Goal: Task Accomplishment & Management: Manage account settings

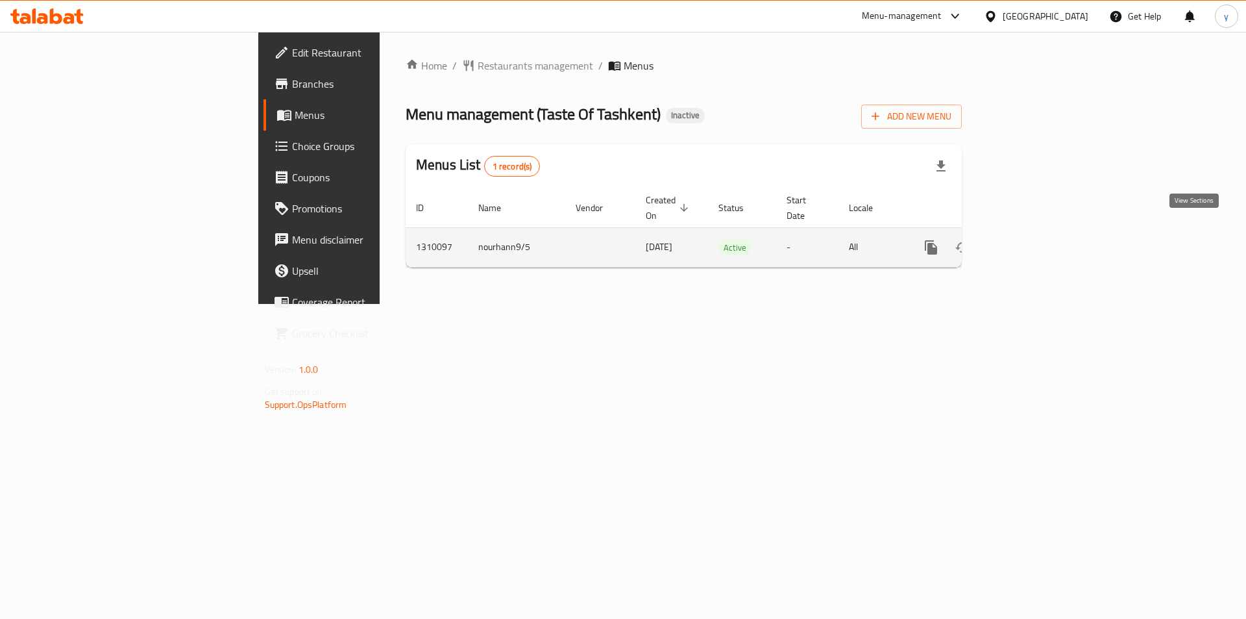
click at [1033, 240] on icon "enhanced table" at bounding box center [1025, 248] width 16 height 16
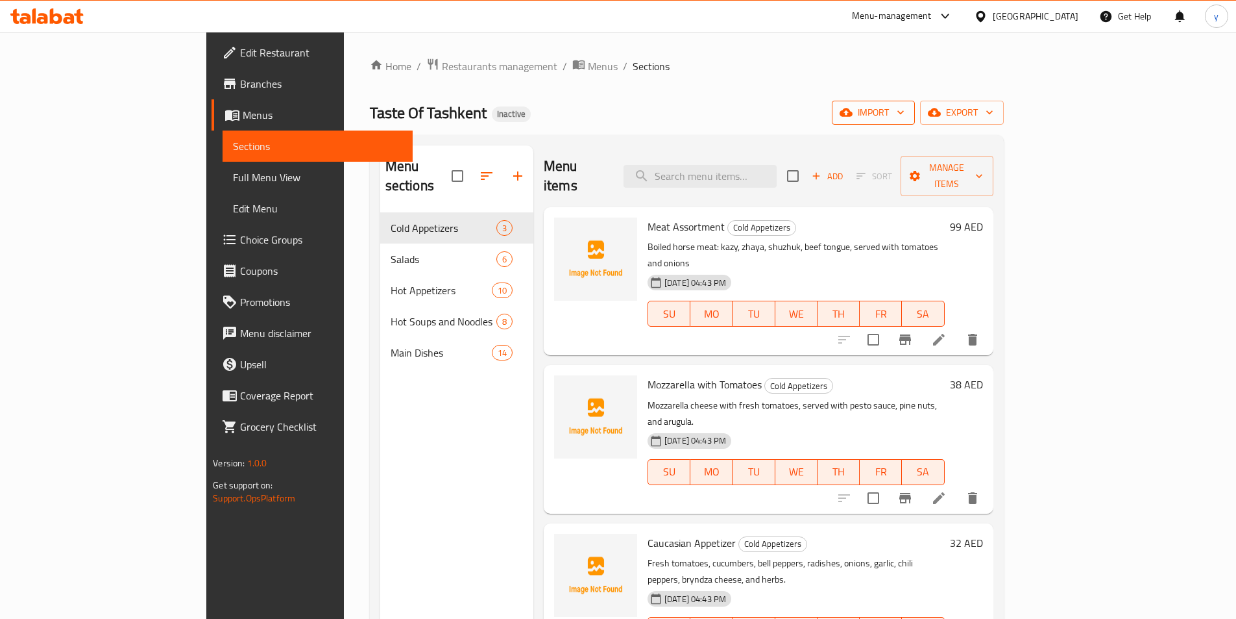
click at [905, 116] on span "import" at bounding box center [874, 113] width 62 height 16
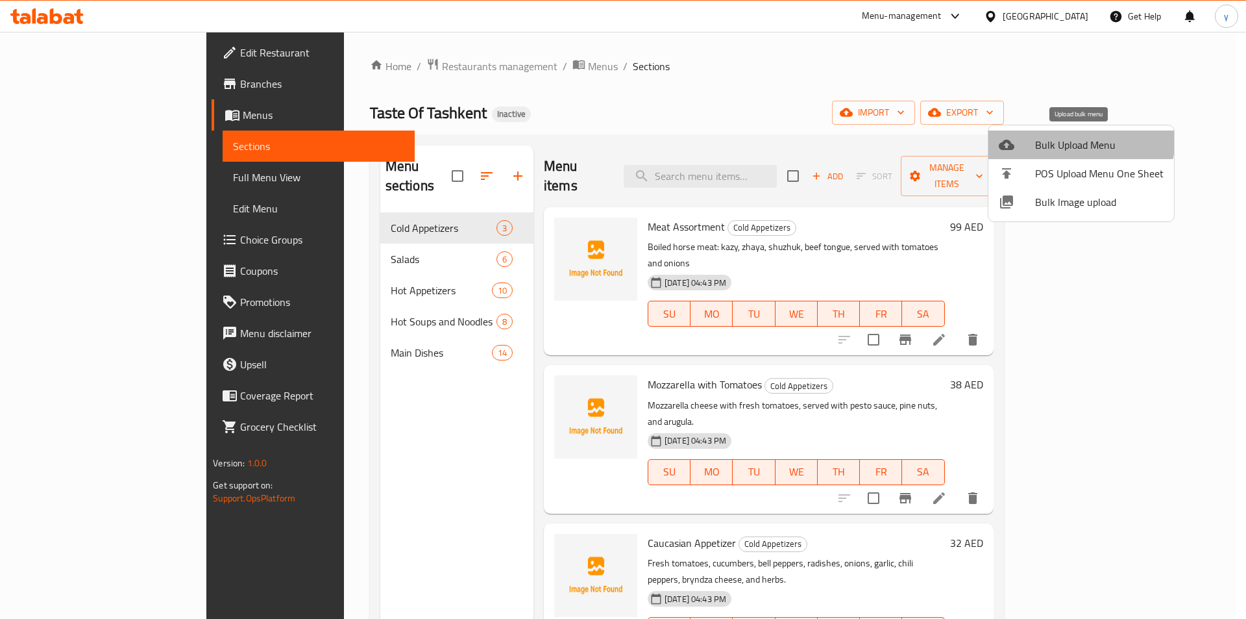
click at [1068, 137] on span "Bulk Upload Menu" at bounding box center [1099, 145] width 129 height 16
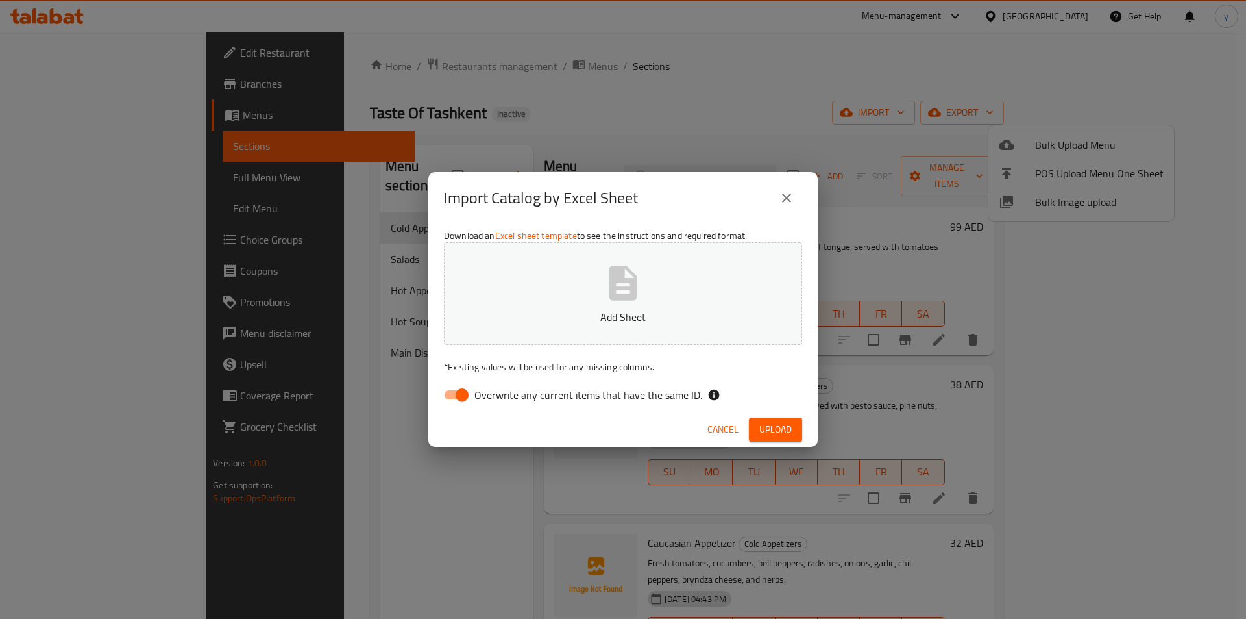
click at [456, 396] on input "Overwrite any current items that have the same ID." at bounding box center [462, 394] width 74 height 25
checkbox input "false"
click at [568, 314] on p "Add Sheet" at bounding box center [623, 317] width 318 height 16
click at [772, 421] on span "Upload" at bounding box center [775, 429] width 32 height 16
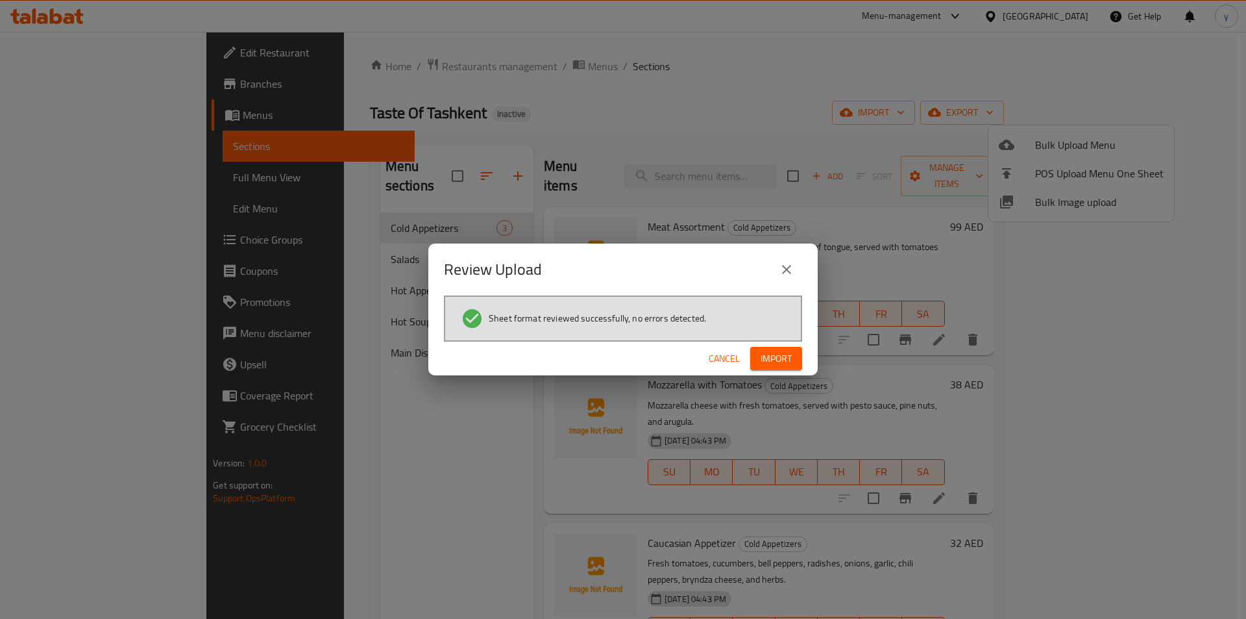
click at [768, 362] on span "Import" at bounding box center [776, 359] width 31 height 16
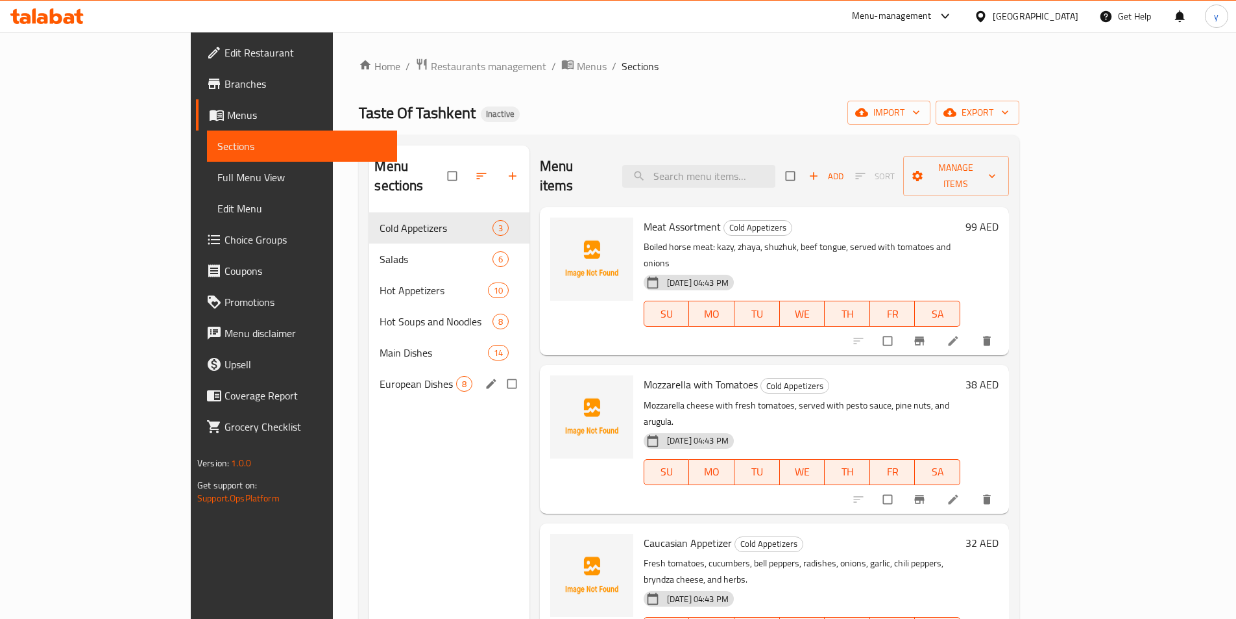
click at [369, 373] on div "European Dishes 8" at bounding box center [449, 383] width 160 height 31
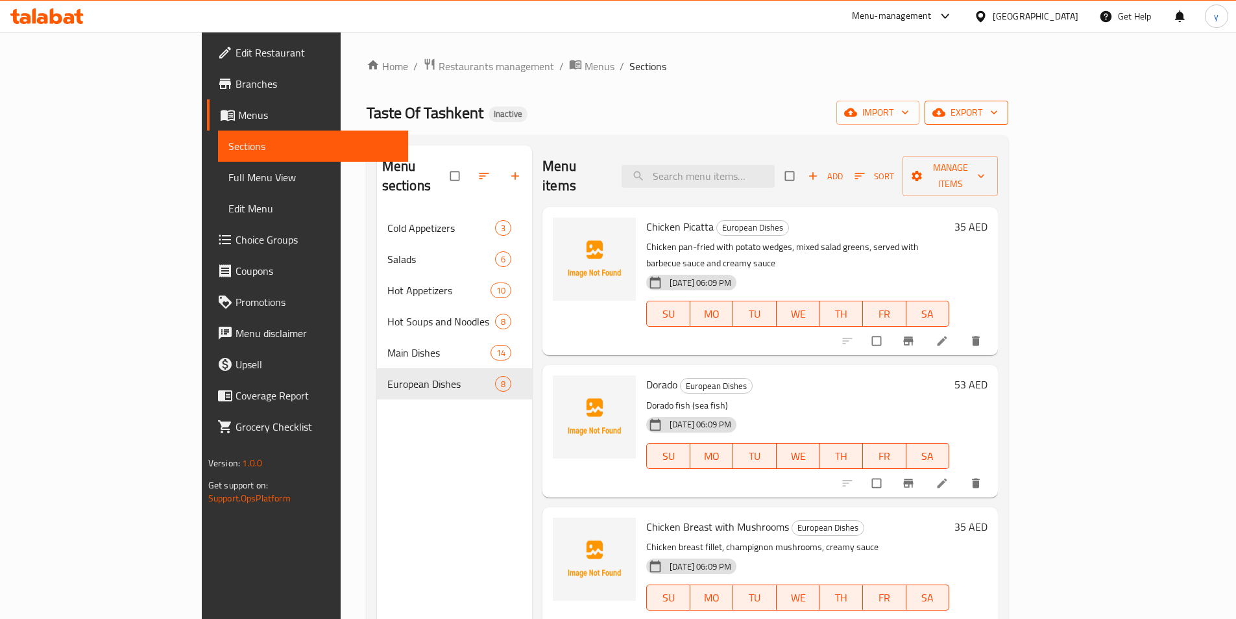
click at [998, 105] on span "export" at bounding box center [966, 113] width 63 height 16
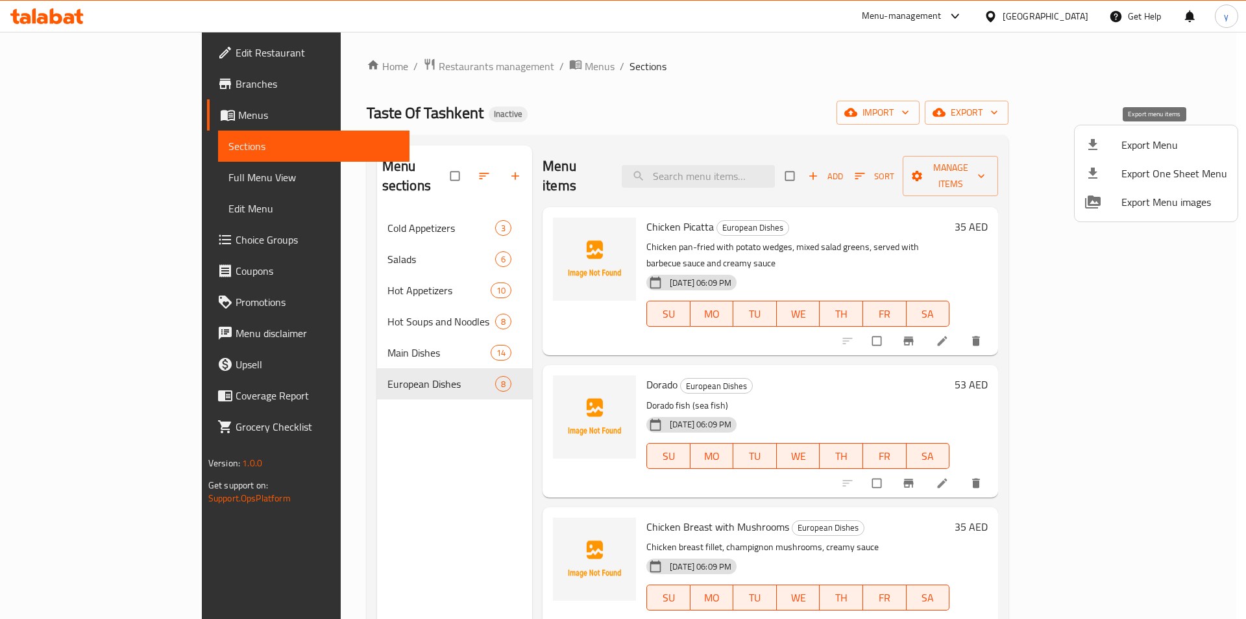
click at [1138, 153] on span "Export Menu" at bounding box center [1175, 145] width 106 height 16
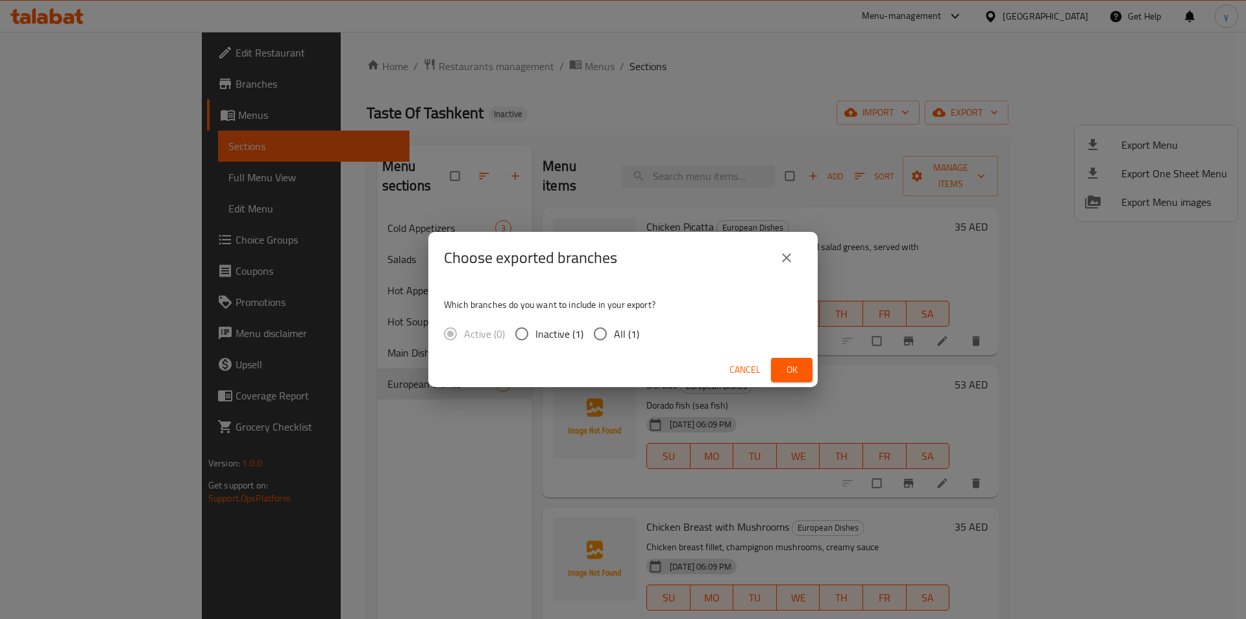
click at [600, 338] on input "All (1)" at bounding box center [600, 333] width 27 height 27
radio input "true"
click at [794, 358] on button "Ok" at bounding box center [792, 370] width 42 height 24
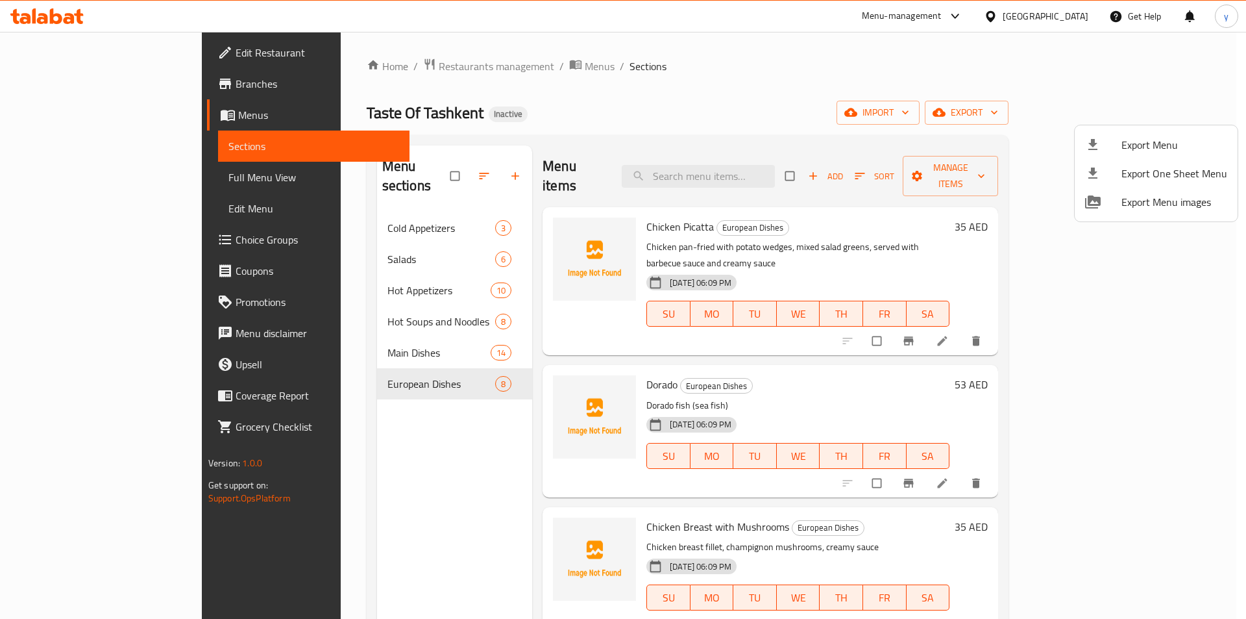
click at [132, 178] on div at bounding box center [623, 309] width 1246 height 619
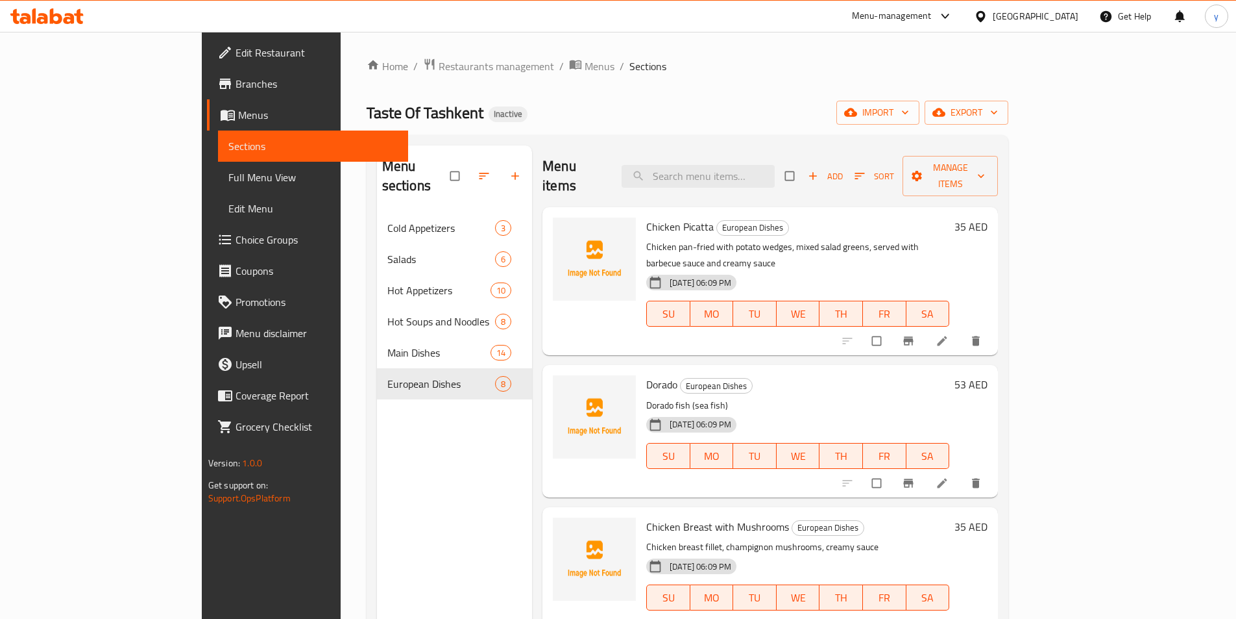
click at [228, 174] on span "Full Menu View" at bounding box center [312, 177] width 169 height 16
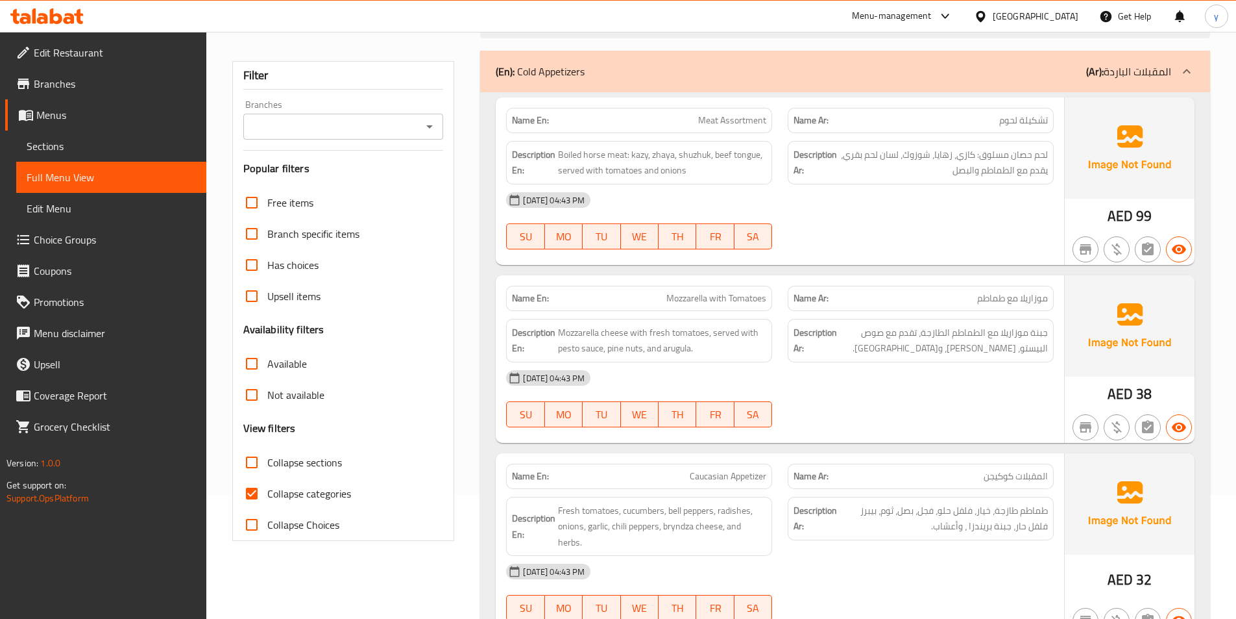
scroll to position [195, 0]
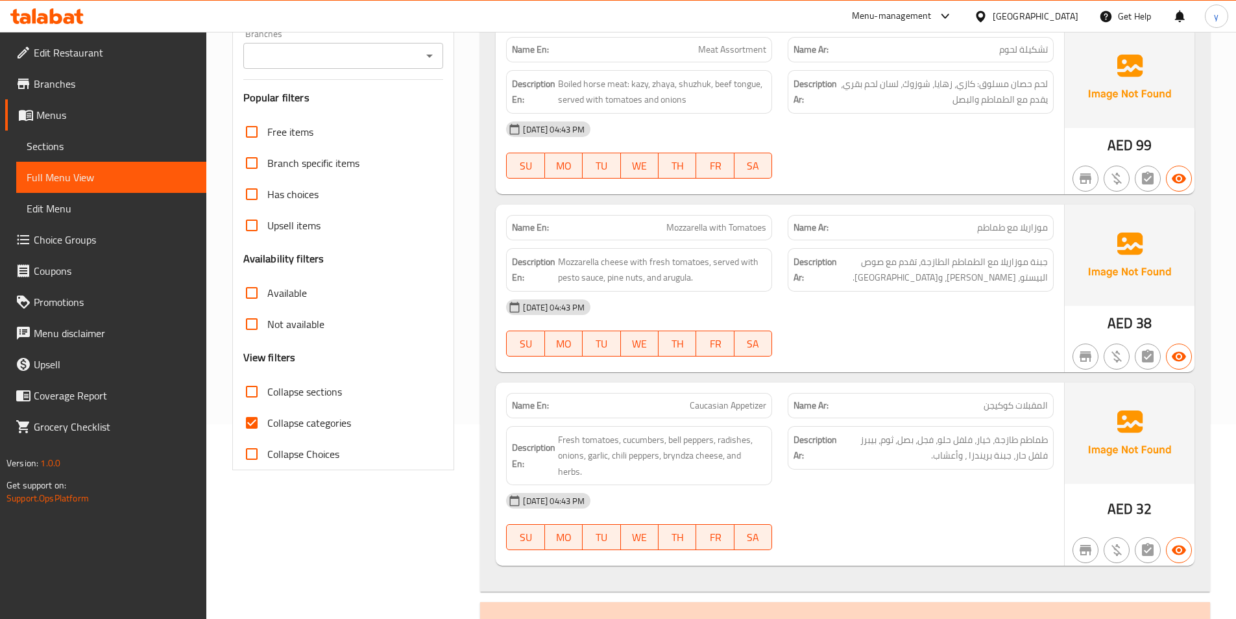
click at [260, 426] on input "Collapse categories" at bounding box center [251, 422] width 31 height 31
checkbox input "false"
click at [260, 399] on input "Collapse sections" at bounding box center [251, 391] width 31 height 31
checkbox input "true"
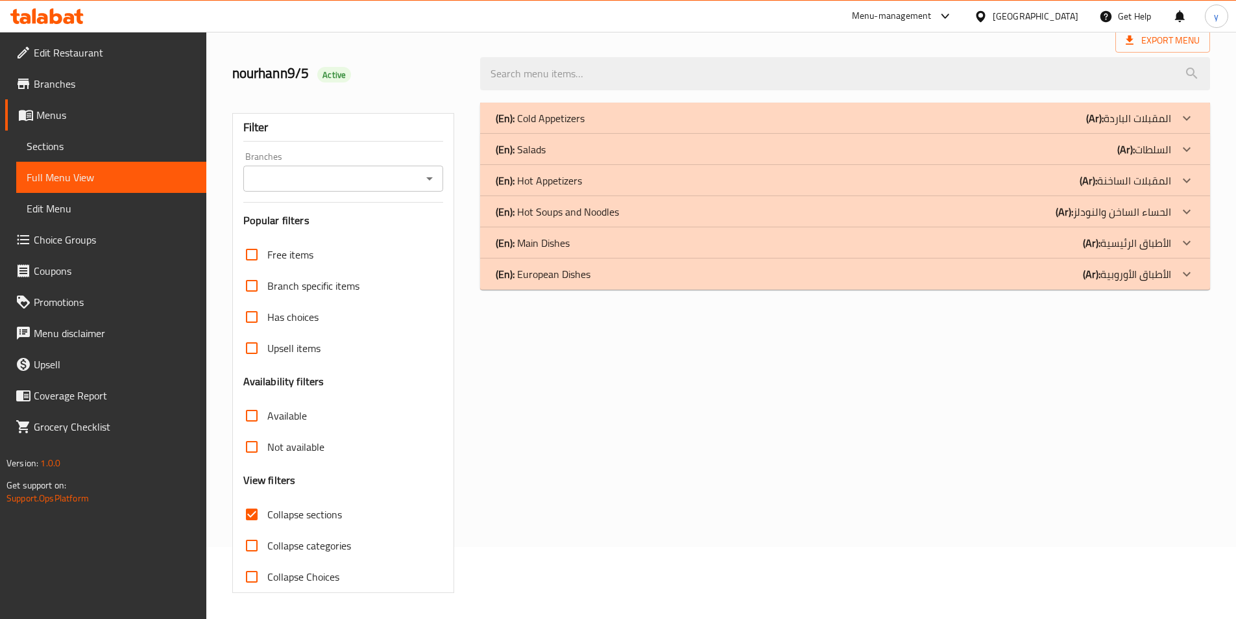
scroll to position [72, 0]
click at [1085, 282] on b "(Ar):" at bounding box center [1092, 273] width 18 height 19
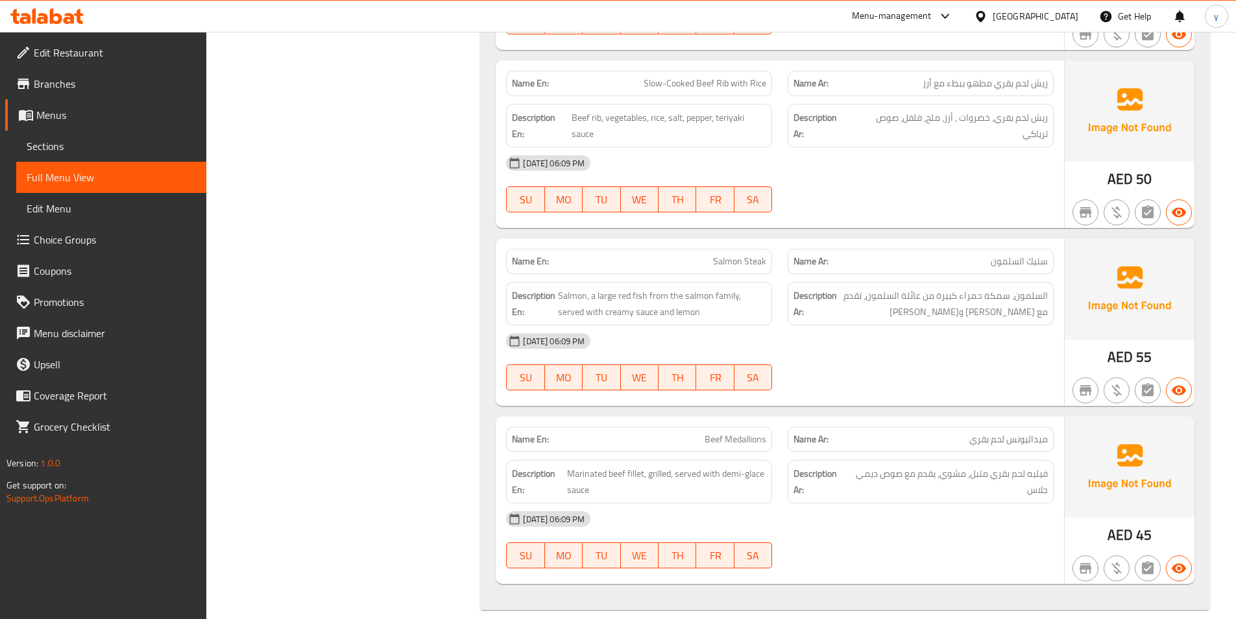
scroll to position [1203, 0]
